Goal: Answer question/provide support: Share knowledge or assist other users

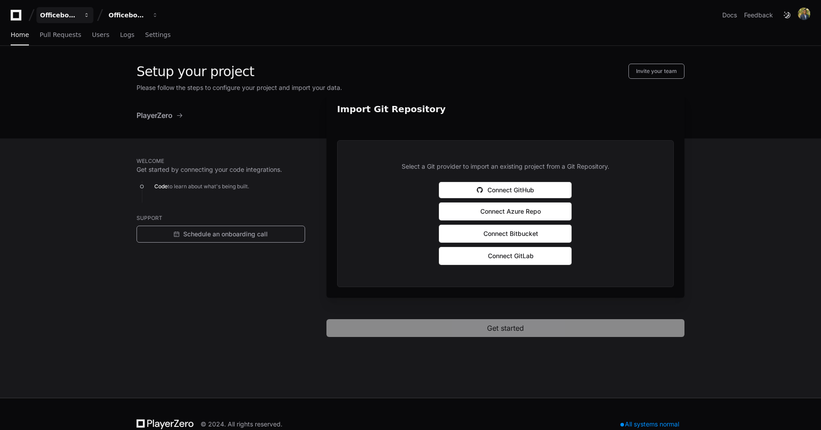
click at [62, 17] on div "Officebox Shopping app" at bounding box center [59, 15] width 38 height 9
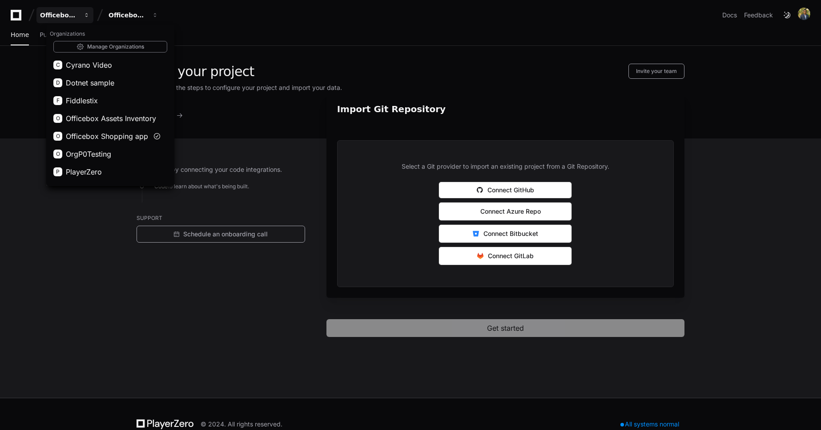
click at [62, 17] on div "Officebox Shopping app" at bounding box center [59, 15] width 38 height 9
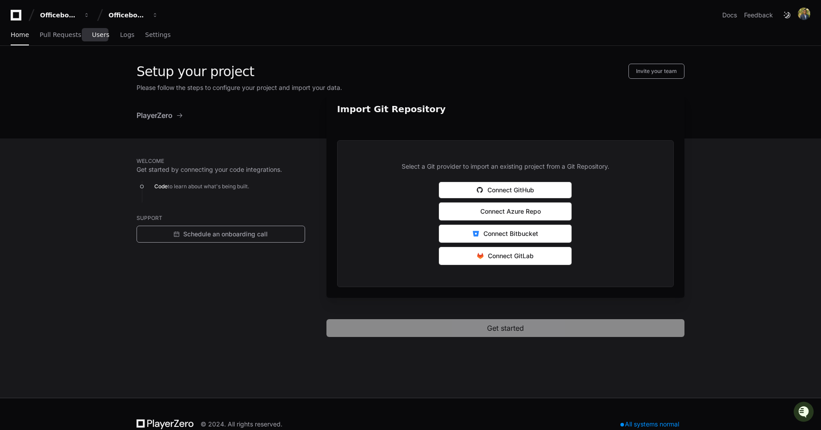
click at [93, 36] on span "Users" at bounding box center [100, 34] width 17 height 5
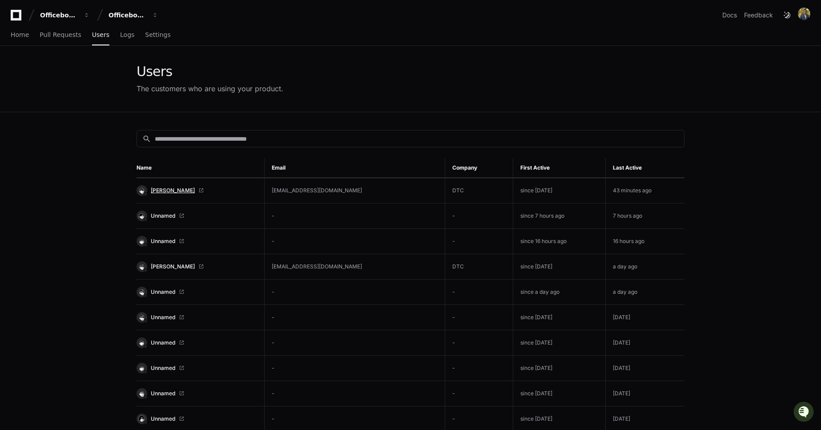
click at [166, 193] on span "[PERSON_NAME]" at bounding box center [173, 190] width 44 height 7
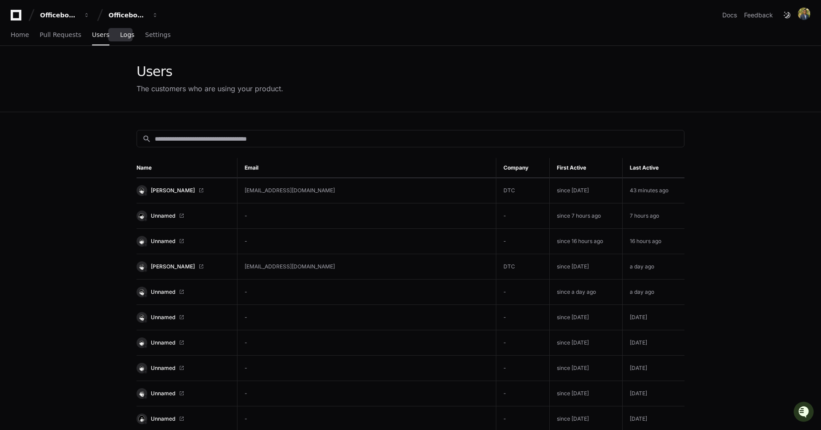
click at [122, 36] on span "Logs" at bounding box center [127, 34] width 14 height 5
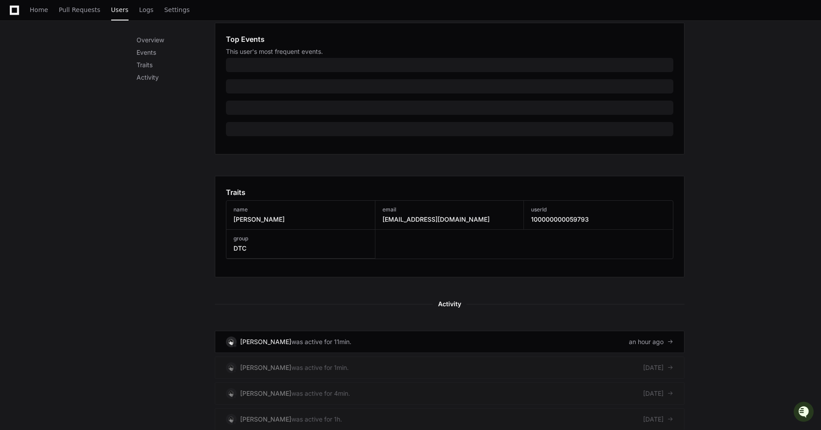
scroll to position [317, 0]
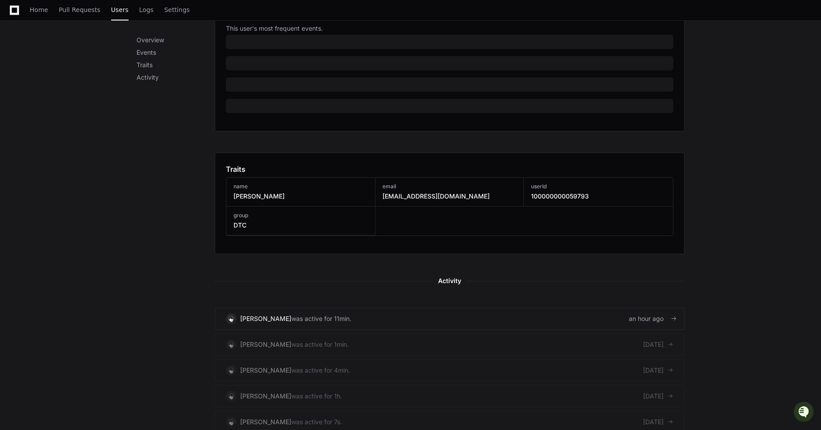
click at [409, 315] on link "[PERSON_NAME] was active for 11min. an hour ago" at bounding box center [450, 318] width 470 height 22
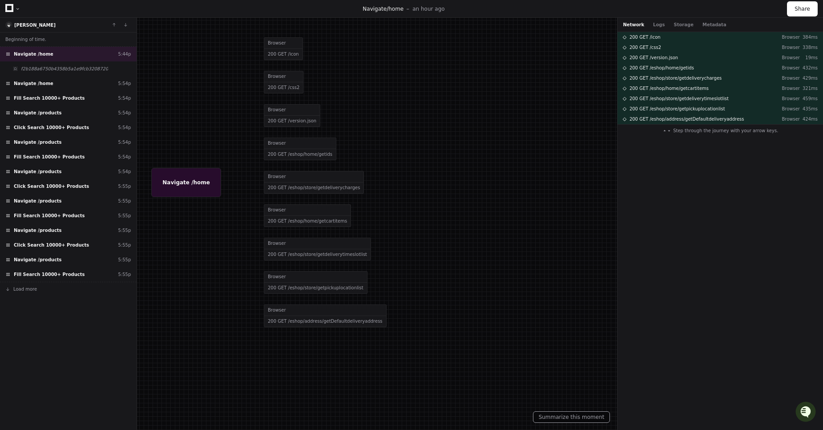
click at [52, 326] on div "Beginning of time. Navigate /home 5:44p f2b188a6750b4358b5a1e9fcb3208720 Naviga…" at bounding box center [68, 231] width 137 height 398
click at [60, 70] on span "f2b188a6750b4358b5a1e9fcb3208720" at bounding box center [64, 68] width 87 height 7
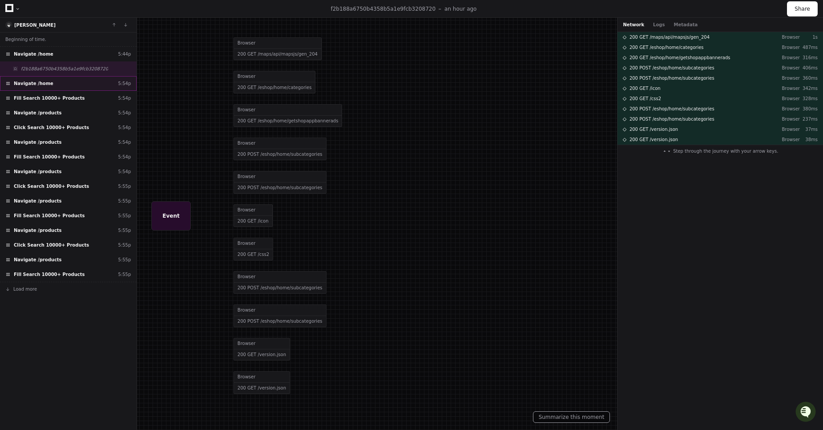
click at [47, 84] on span "Navigate /home" at bounding box center [34, 83] width 40 height 7
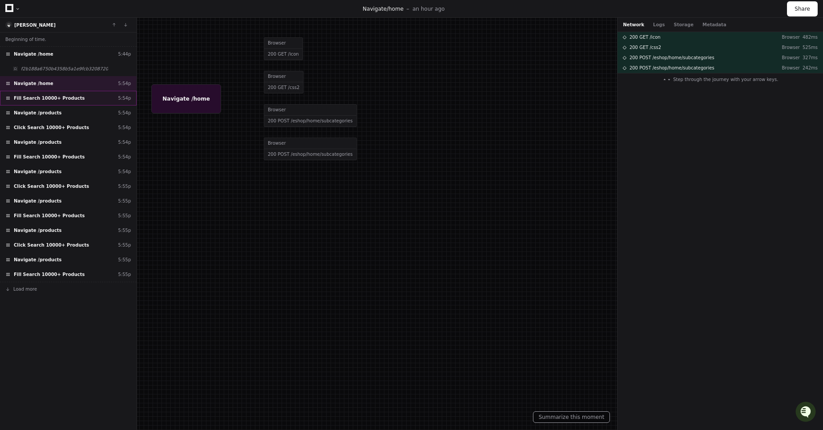
click at [53, 98] on span "Fill Search 10000+ Products" at bounding box center [49, 98] width 71 height 7
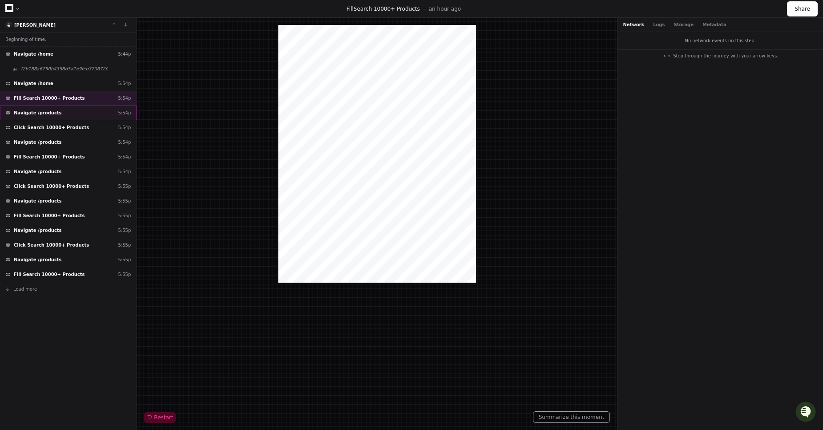
click at [55, 113] on div "Navigate /products 5:54p" at bounding box center [68, 112] width 137 height 15
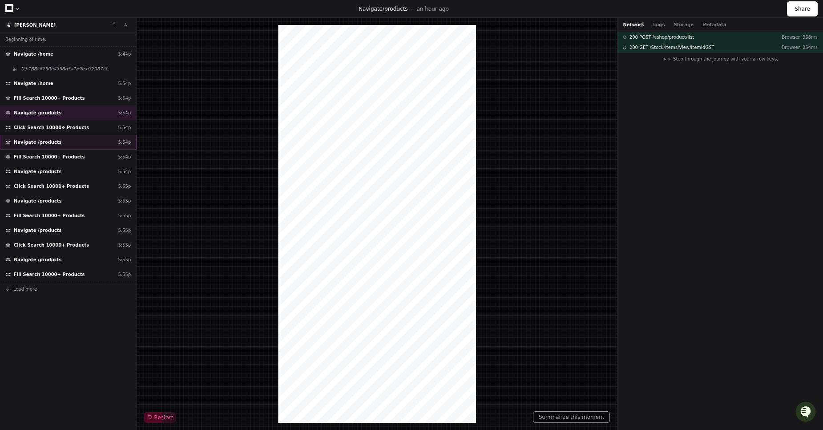
click at [62, 139] on div "Navigate /products 5:54p" at bounding box center [68, 142] width 137 height 15
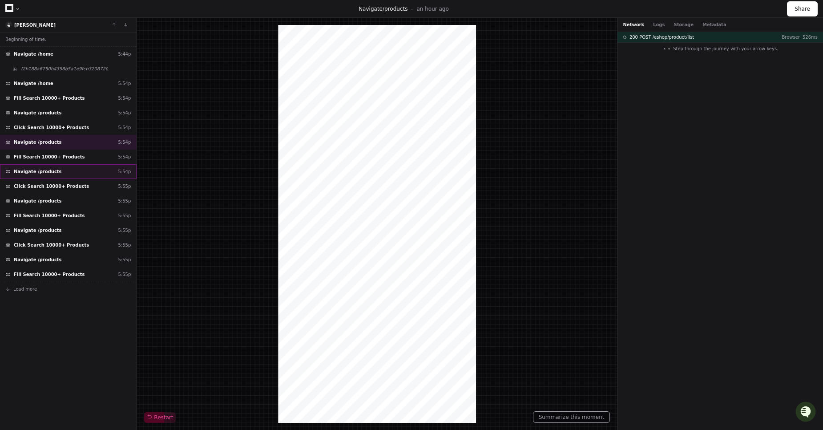
click at [58, 174] on div "Navigate /products 5:54p" at bounding box center [68, 171] width 137 height 15
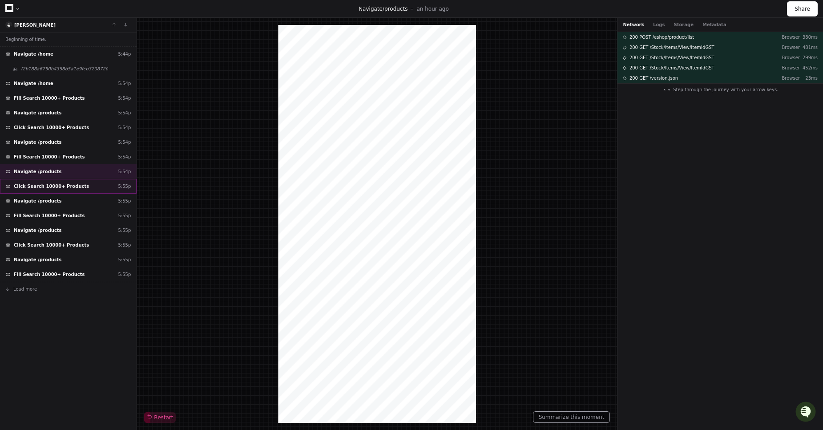
click at [61, 185] on span "Click Search 10000+ Products" at bounding box center [51, 186] width 75 height 7
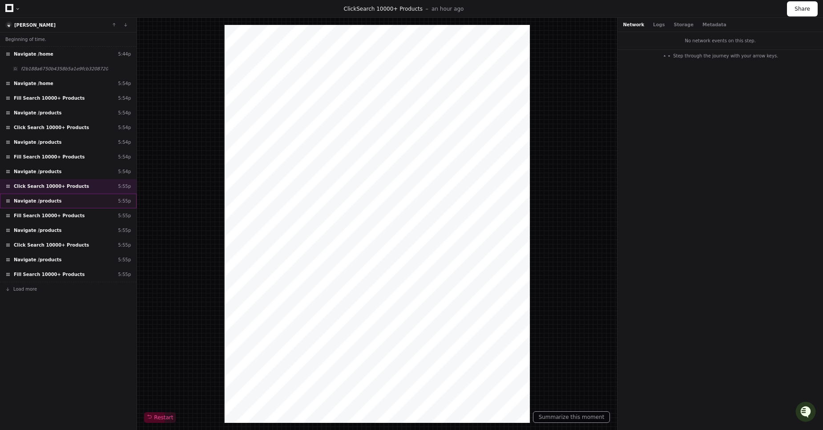
click at [67, 198] on div "Navigate /products 5:55p" at bounding box center [68, 201] width 137 height 15
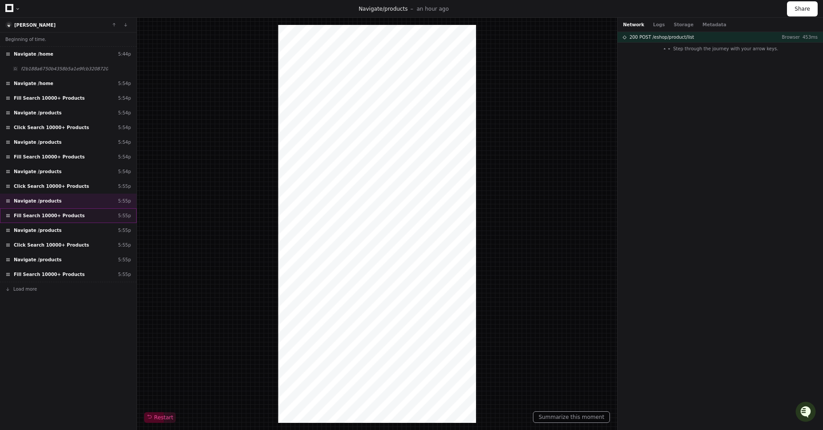
click at [72, 214] on span "Fill Search 10000+ Products" at bounding box center [49, 215] width 71 height 7
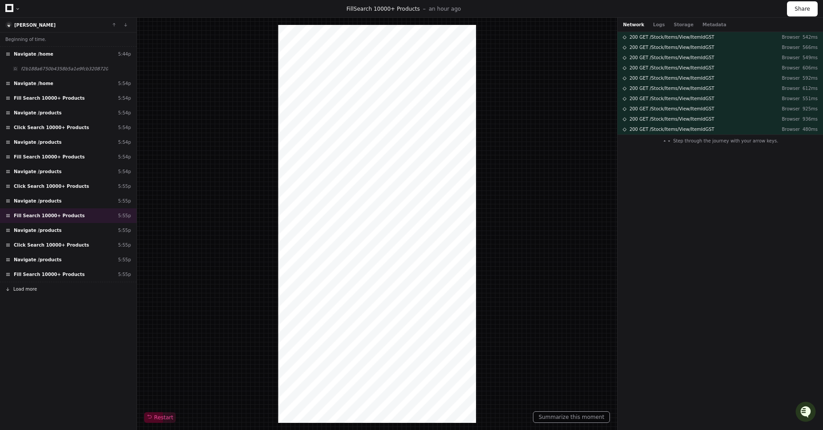
click at [24, 287] on span "Load more" at bounding box center [25, 289] width 24 height 7
click at [36, 277] on span "Fill Search 10000+ Products" at bounding box center [49, 274] width 71 height 7
